Goal: Check status: Check status

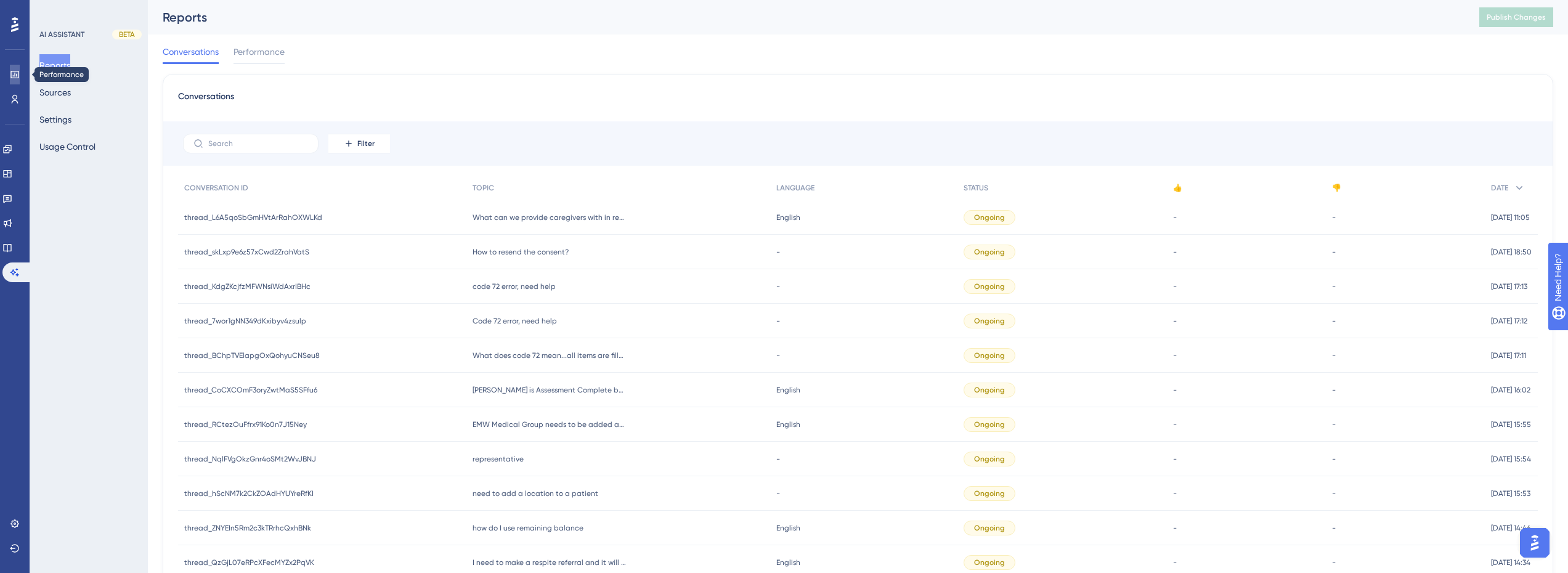
click at [15, 71] on icon at bounding box center [14, 74] width 8 height 8
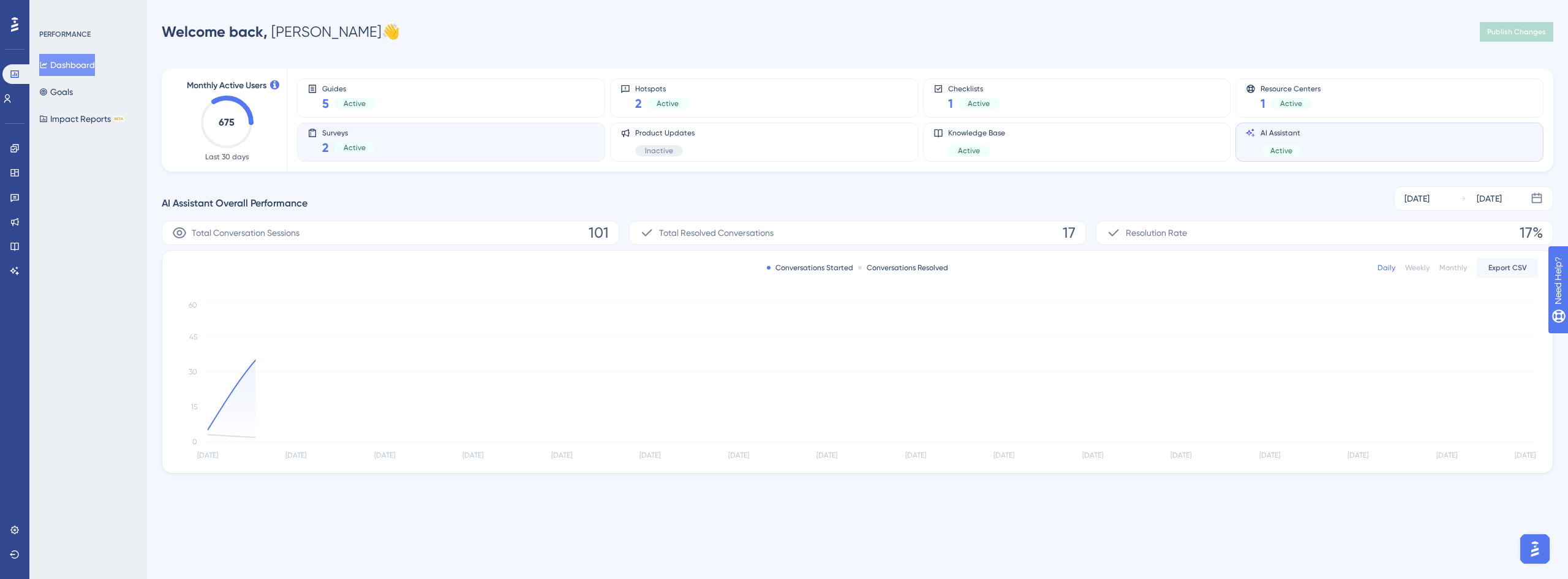
click at [398, 144] on div "Surveys 2 Active" at bounding box center [451, 143] width 288 height 28
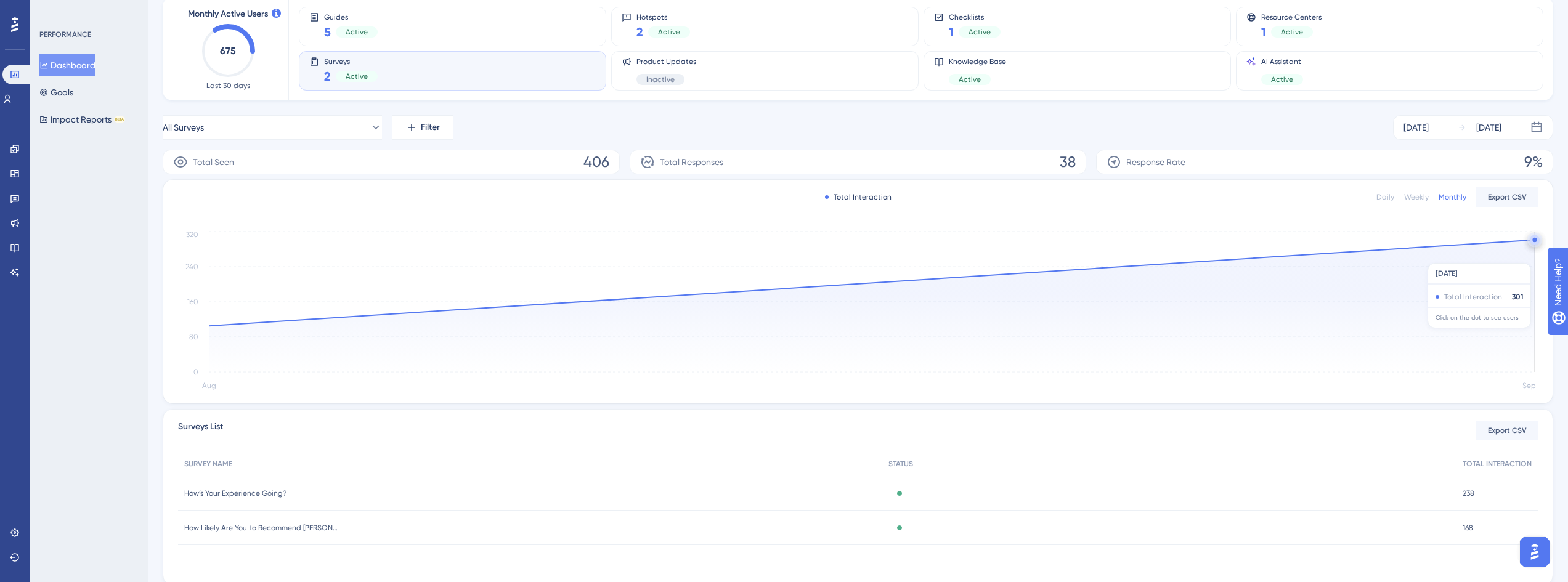
scroll to position [115, 0]
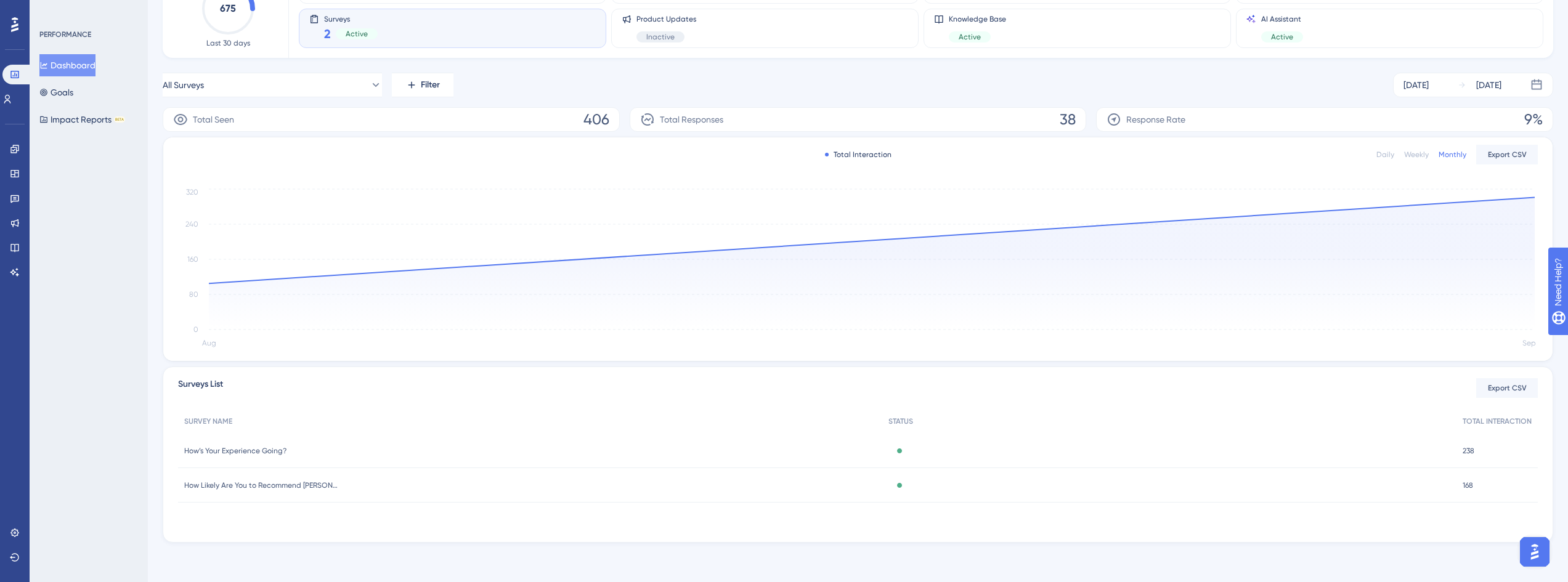
click at [281, 452] on span "How’s Your Experience Going?" at bounding box center [236, 451] width 102 height 10
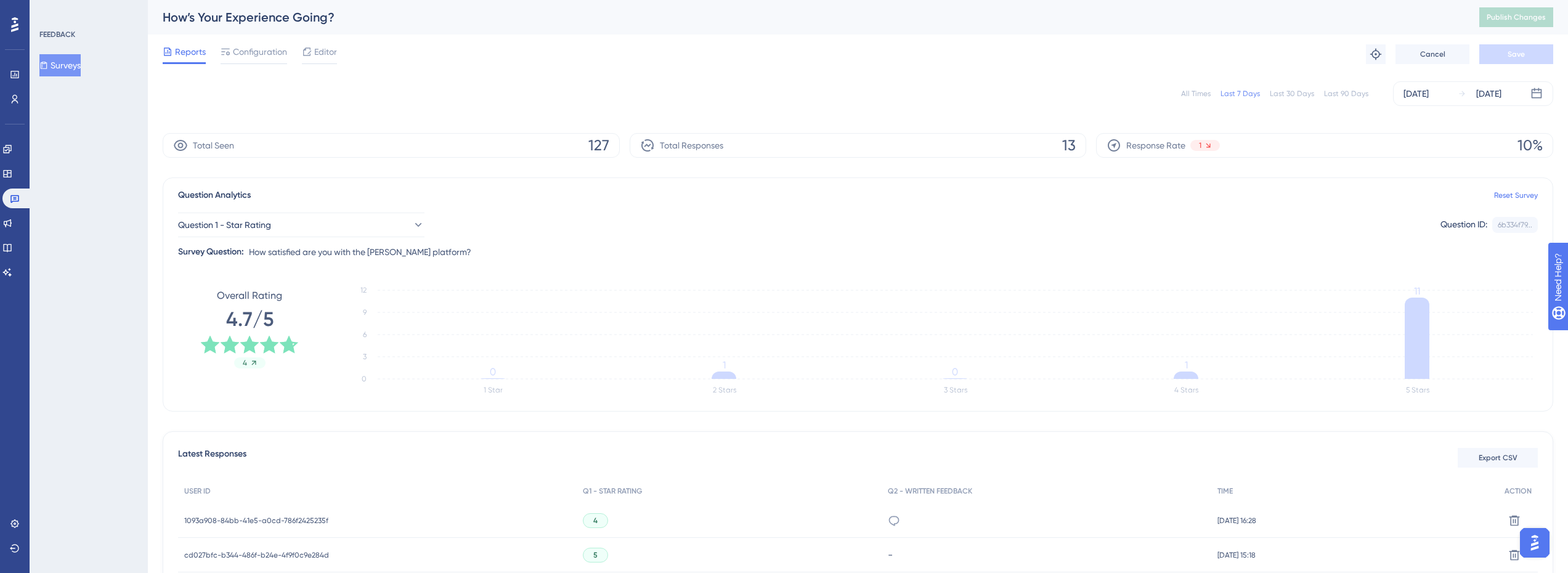
click at [1350, 85] on div "All Times Last 7 Days Last 30 Days Last 90 Days [DATE] [DATE]" at bounding box center [858, 93] width 1390 height 24
click at [1353, 92] on div "Last 90 Days" at bounding box center [1346, 94] width 44 height 10
click at [14, 200] on icon at bounding box center [14, 200] width 8 height 8
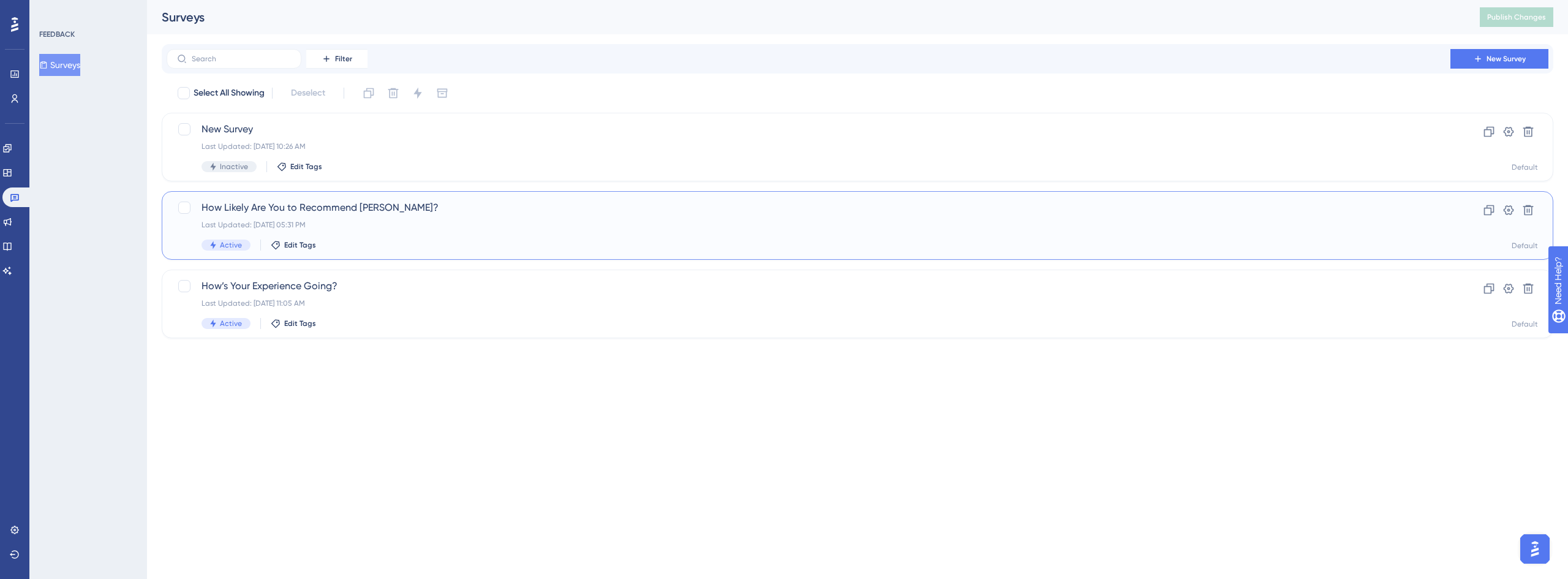
click at [391, 217] on div "How Likely Are You to Recommend [PERSON_NAME]? Last Updated: [DATE] 05:31 PM Ac…" at bounding box center [809, 225] width 1214 height 50
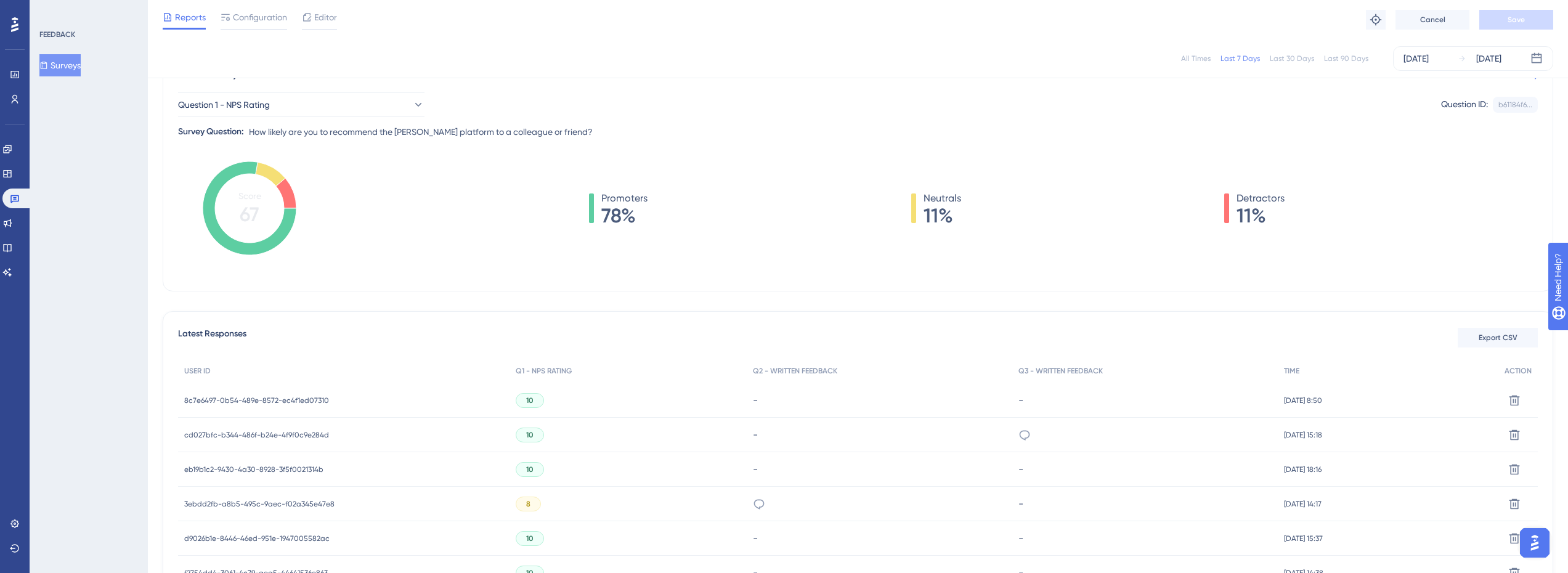
scroll to position [84, 0]
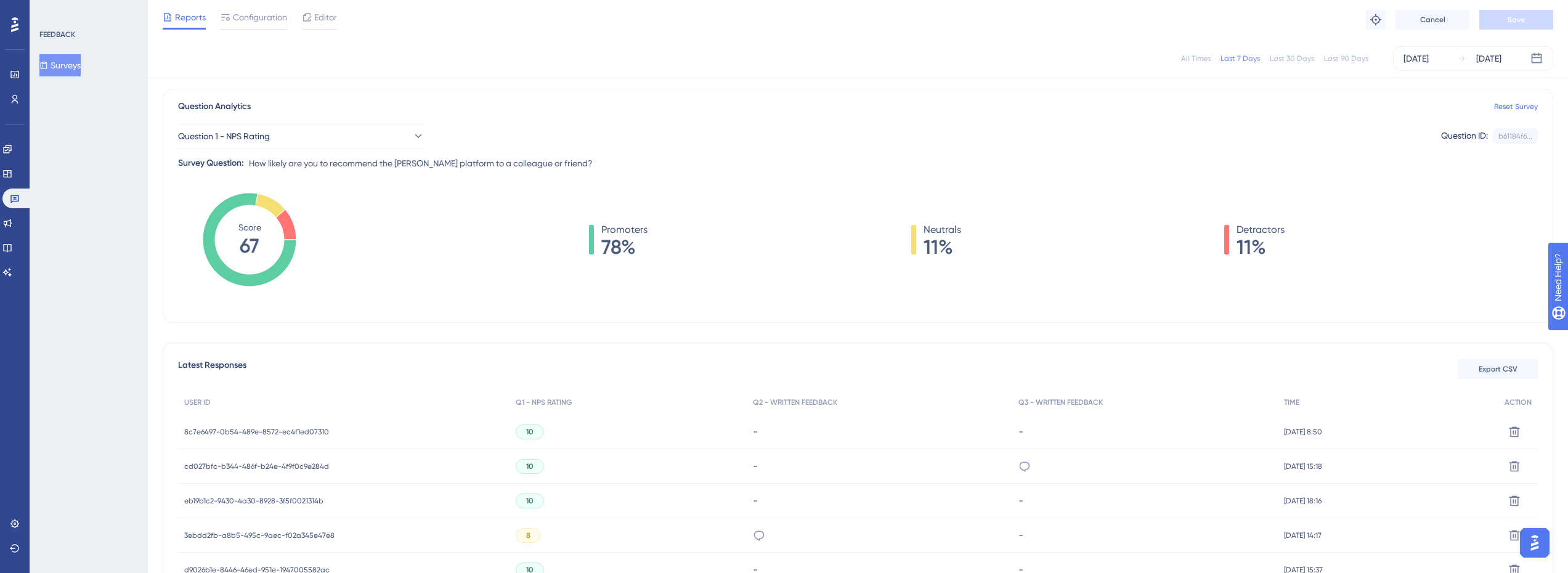
click at [1356, 52] on div "All Times Last 7 Days Last 30 Days Last 90 Days [DATE] [DATE]" at bounding box center [858, 58] width 1390 height 24
click at [1347, 55] on div "Last 90 Days" at bounding box center [1346, 59] width 44 height 10
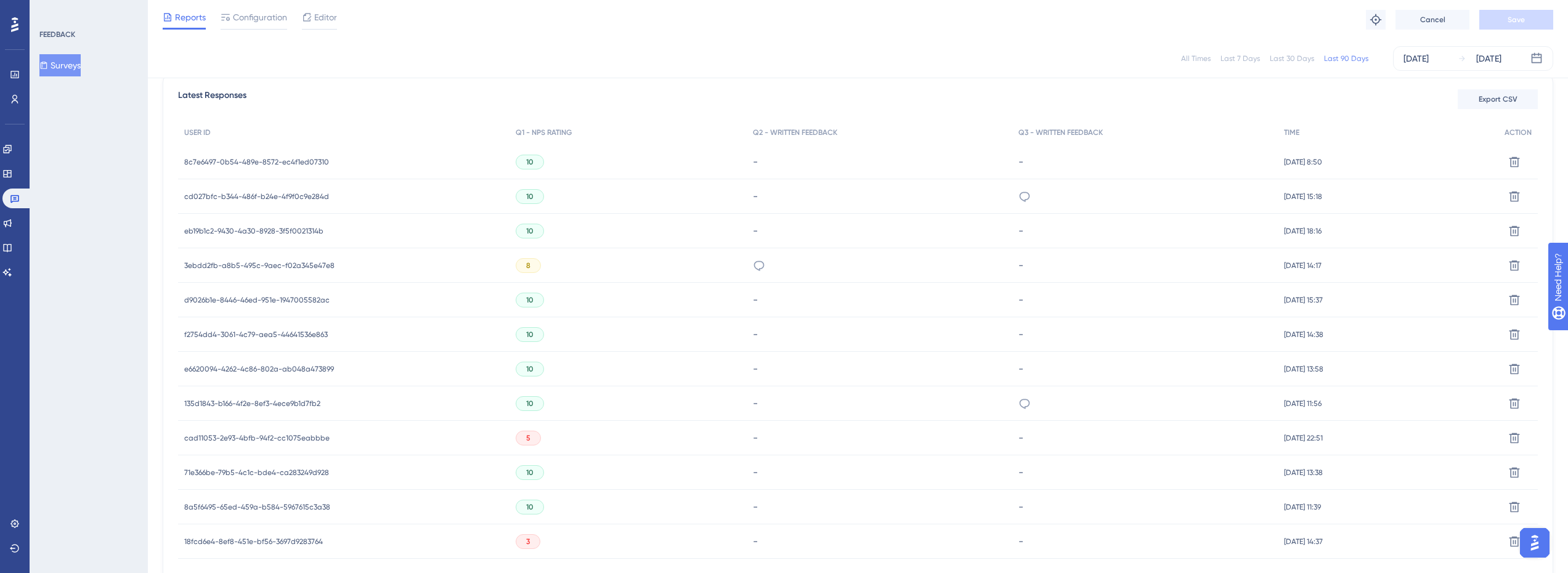
scroll to position [434, 0]
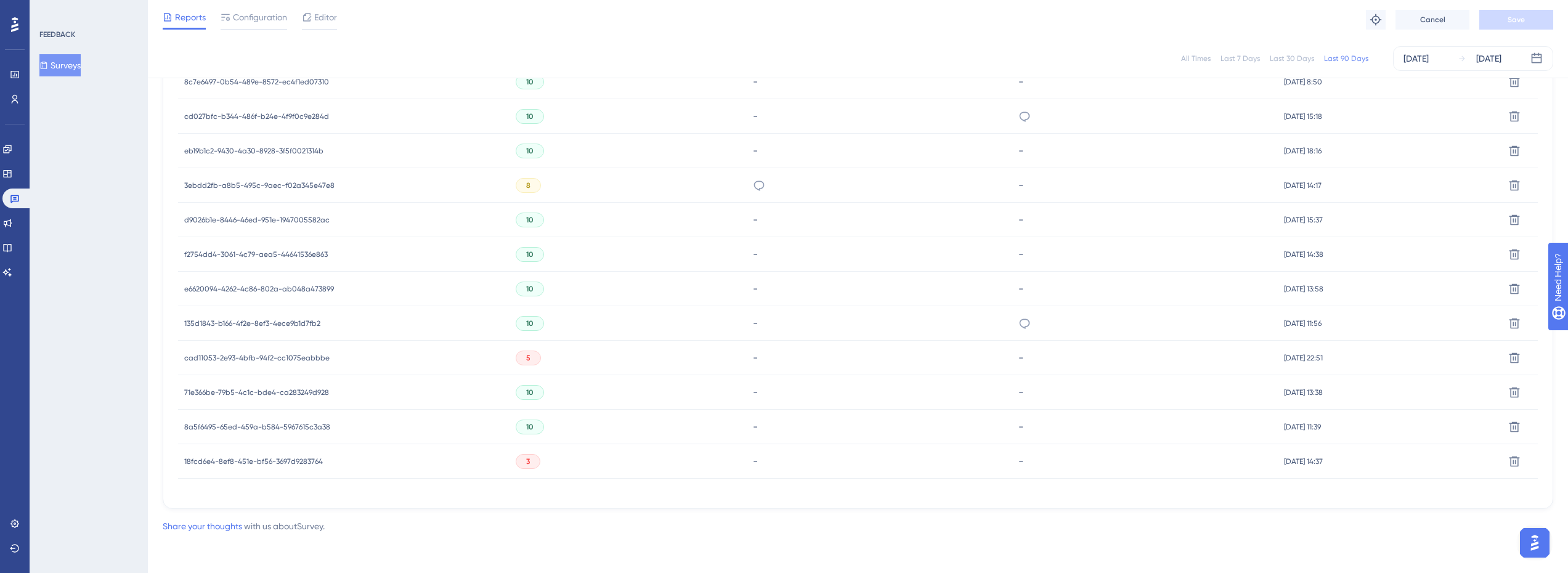
click at [263, 464] on span "18fcd6e4-8ef8-451e-bf56-3697d9283764" at bounding box center [253, 461] width 138 height 10
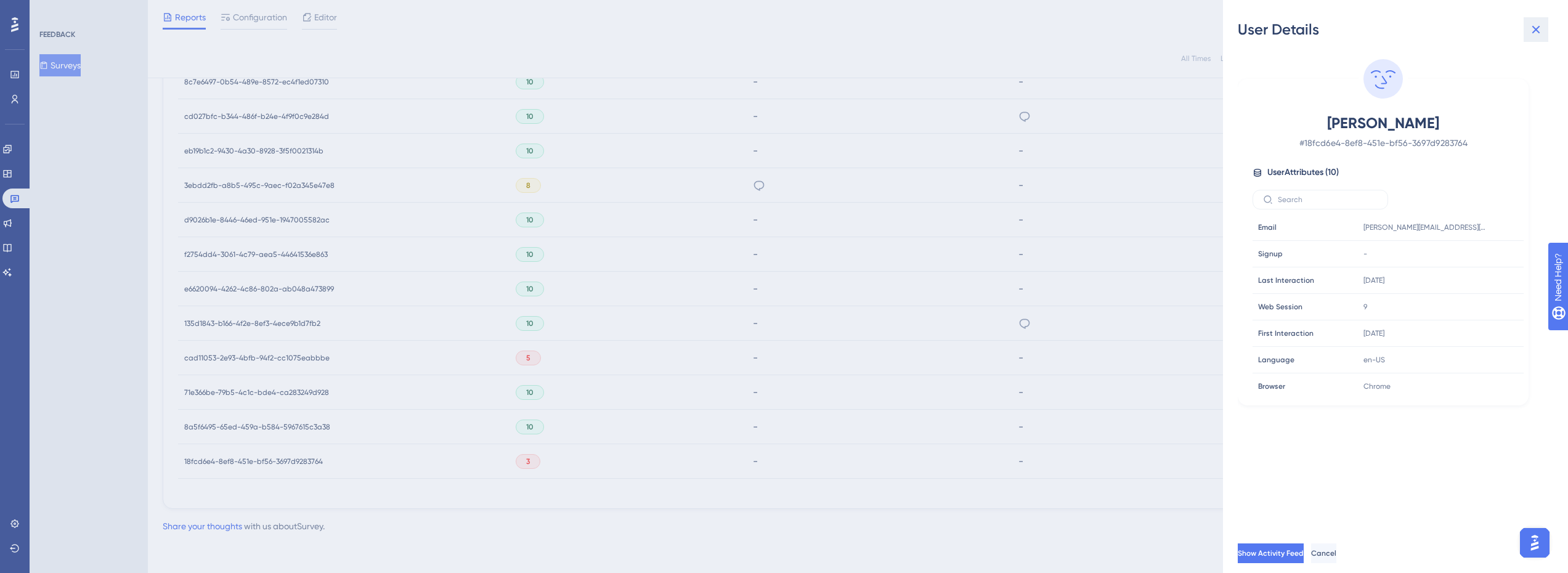
click at [1534, 33] on icon at bounding box center [1536, 29] width 15 height 15
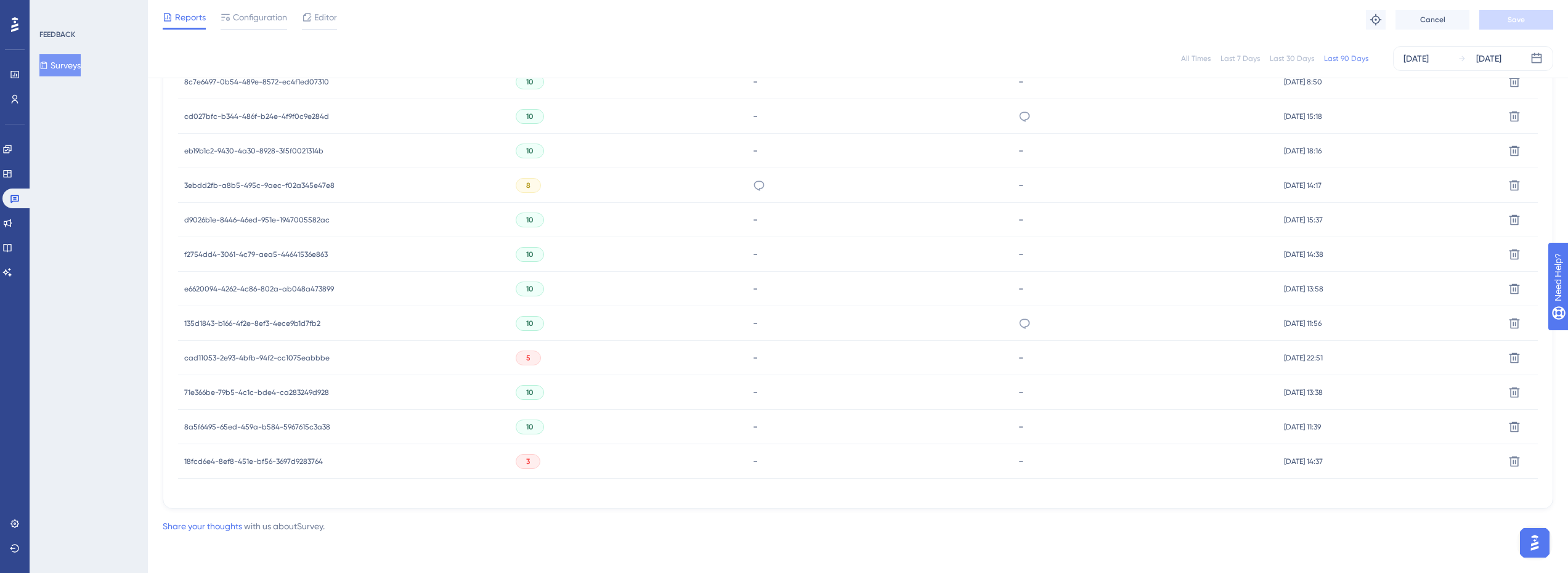
click at [305, 462] on span "18fcd6e4-8ef8-451e-bf56-3697d9283764" at bounding box center [253, 461] width 138 height 10
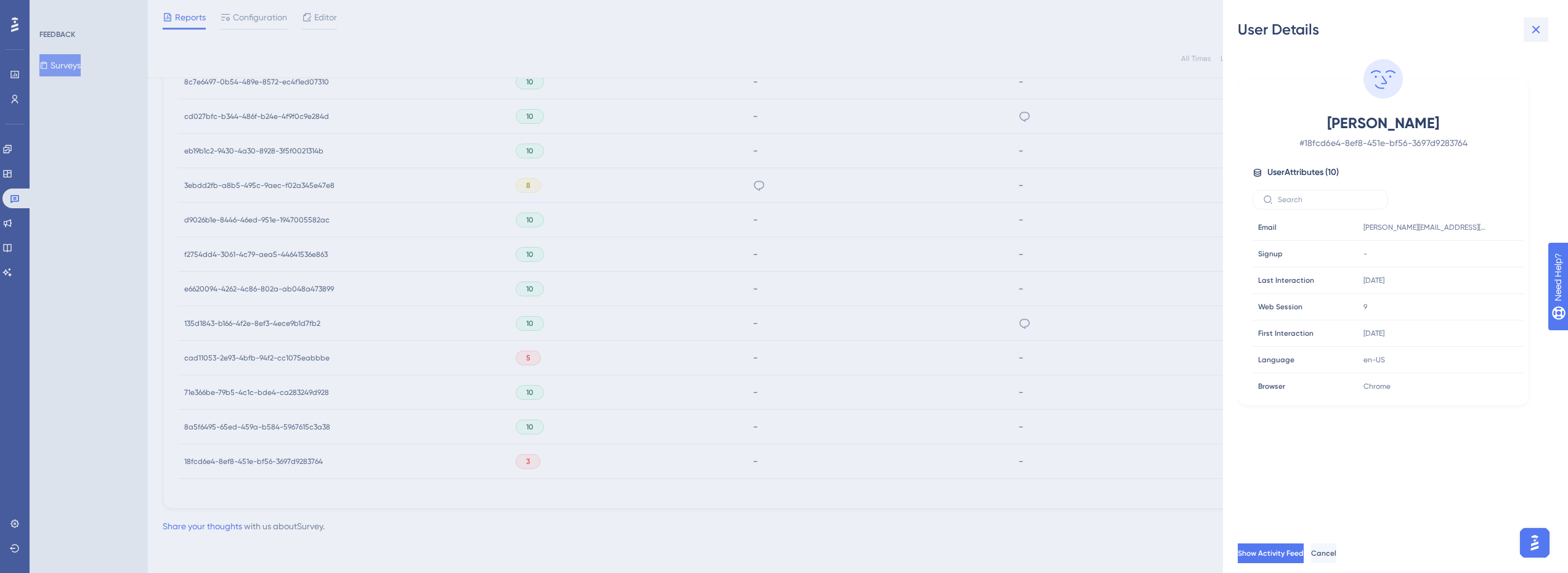
click at [1536, 23] on icon at bounding box center [1536, 29] width 15 height 15
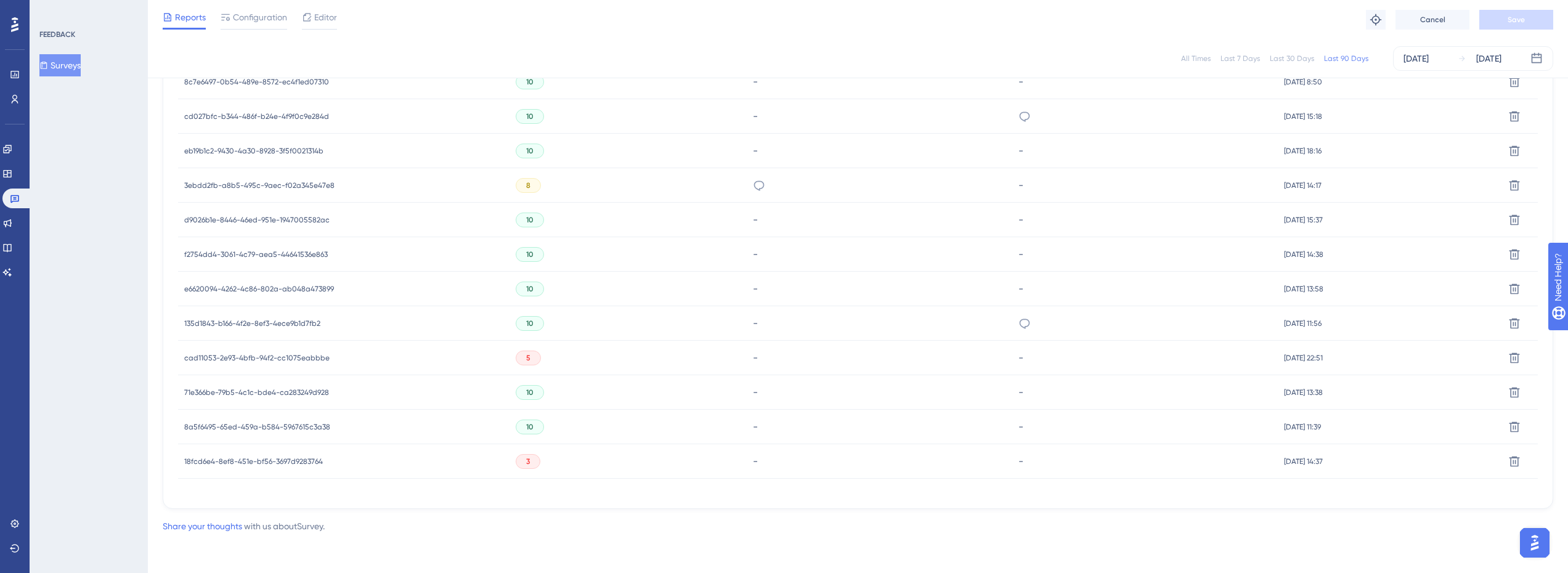
click at [261, 462] on span "18fcd6e4-8ef8-451e-bf56-3697d9283764" at bounding box center [253, 461] width 138 height 10
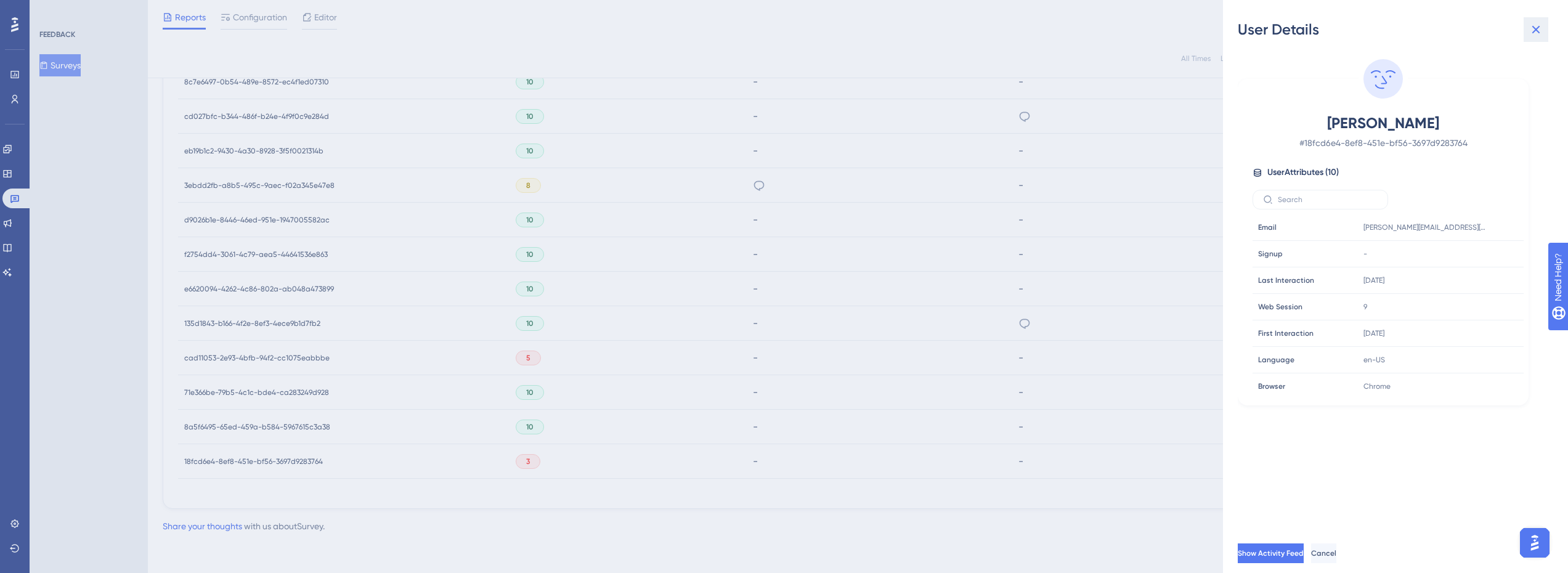
click at [1535, 29] on icon at bounding box center [1536, 30] width 8 height 8
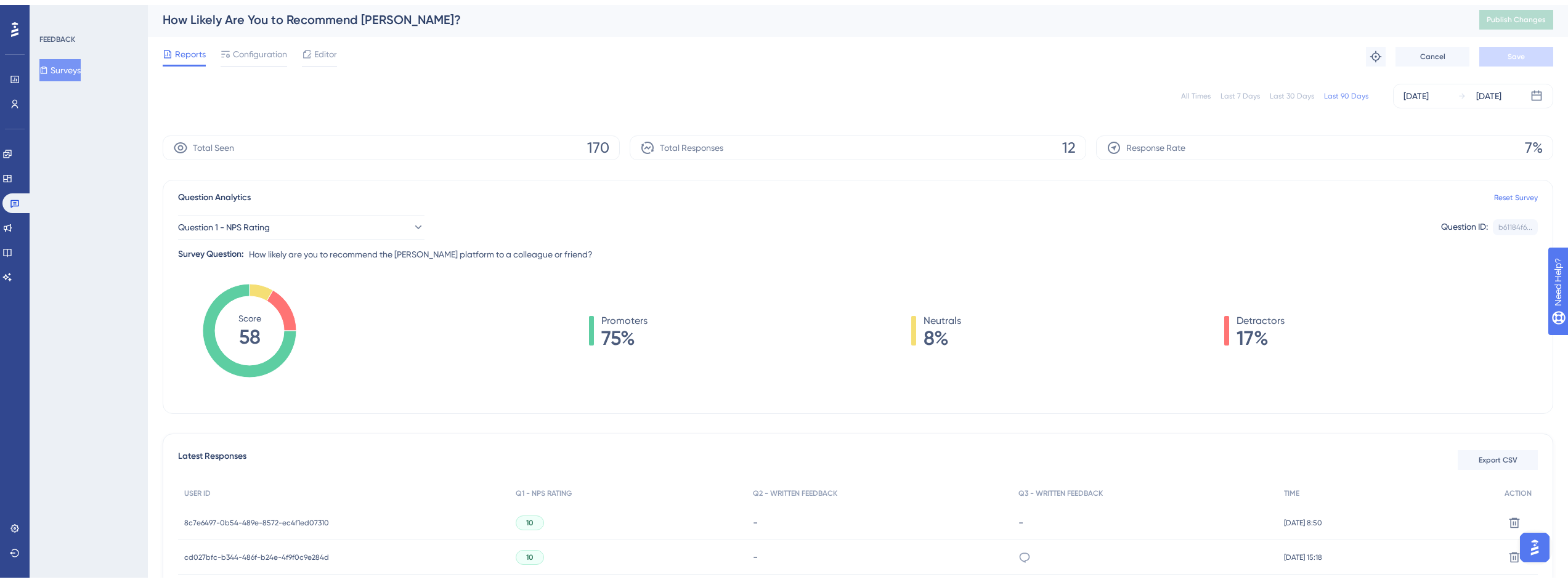
scroll to position [0, 0]
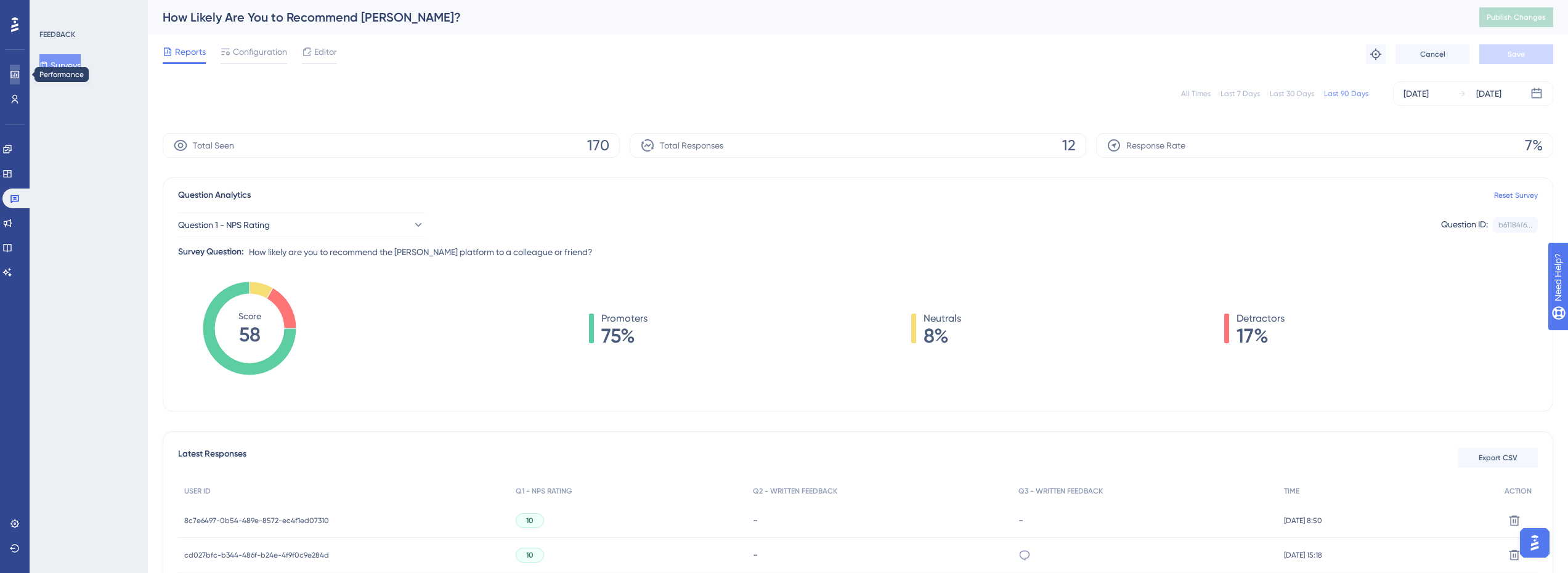
click at [10, 71] on link at bounding box center [15, 75] width 10 height 20
